Goal: Task Accomplishment & Management: Manage account settings

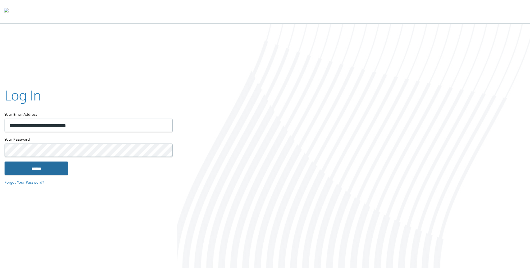
type input "**********"
click at [35, 169] on input "******" at bounding box center [36, 169] width 63 height 14
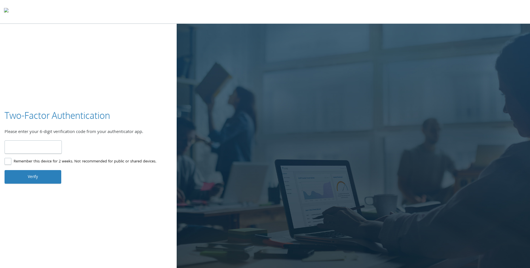
type input "******"
